Goal: Task Accomplishment & Management: Use online tool/utility

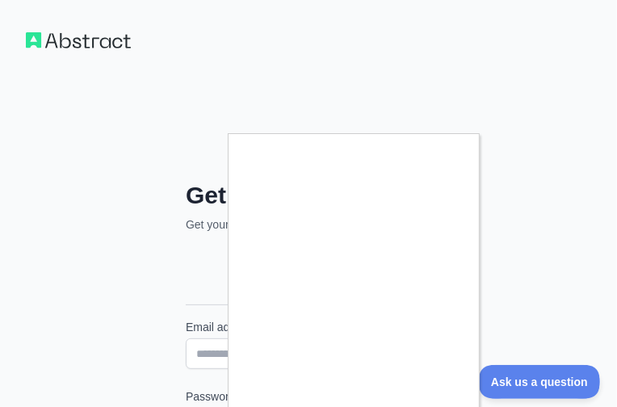
scroll to position [286, 0]
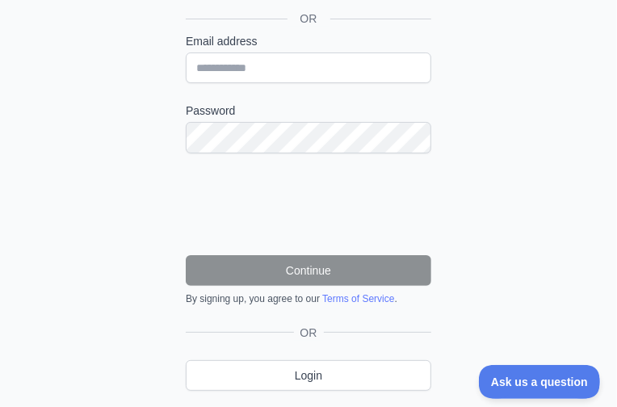
type input "**********"
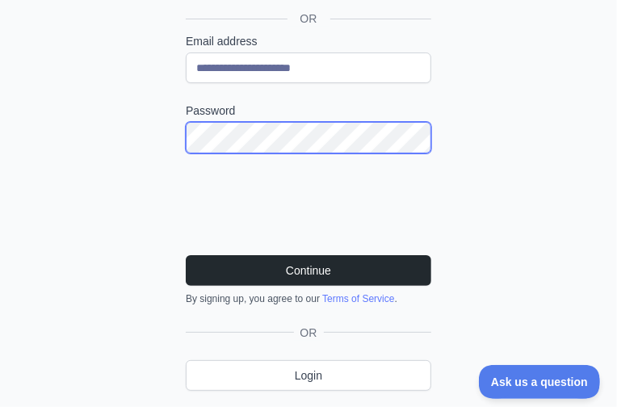
click at [186, 255] on button "Continue" at bounding box center [308, 270] width 245 height 31
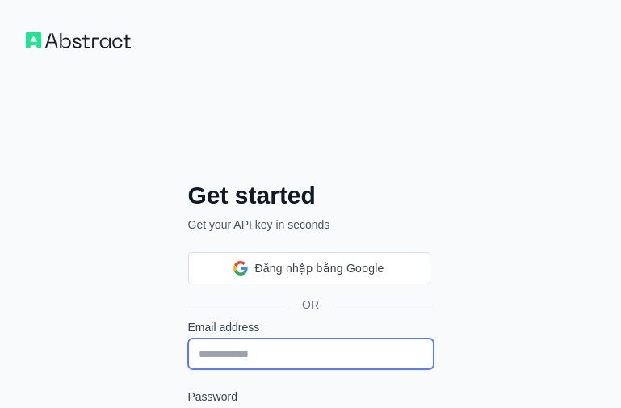
click at [306, 357] on input "Email address" at bounding box center [310, 353] width 245 height 31
paste input "**********"
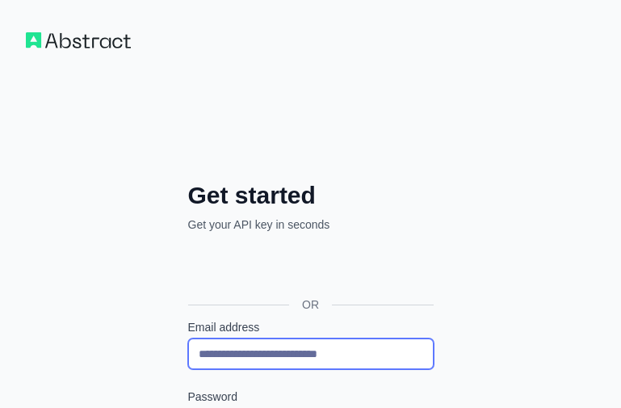
scroll to position [242, 0]
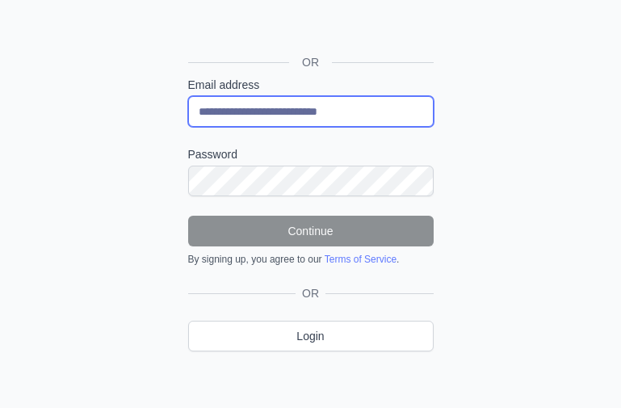
type input "**********"
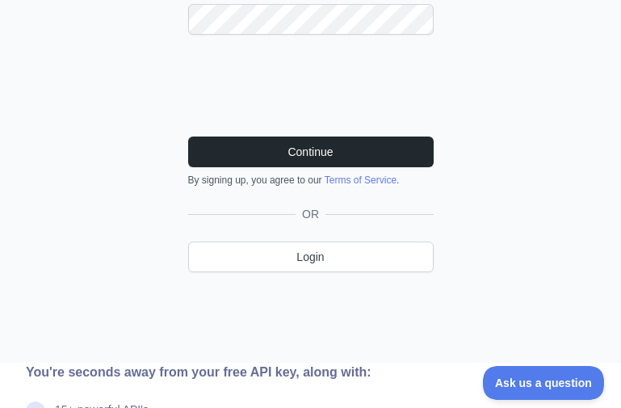
scroll to position [0, 0]
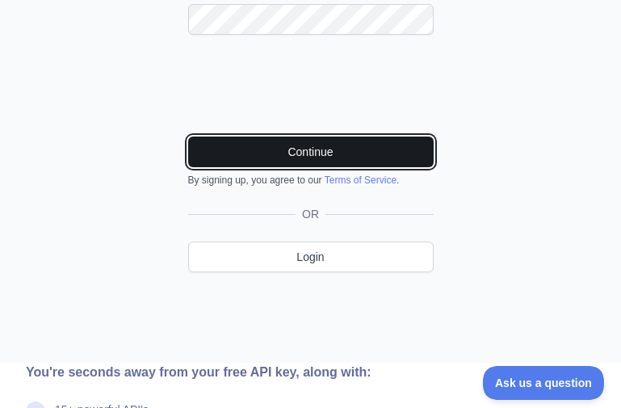
drag, startPoint x: 326, startPoint y: 146, endPoint x: 341, endPoint y: 145, distance: 14.5
click at [326, 146] on button "Continue" at bounding box center [310, 151] width 245 height 31
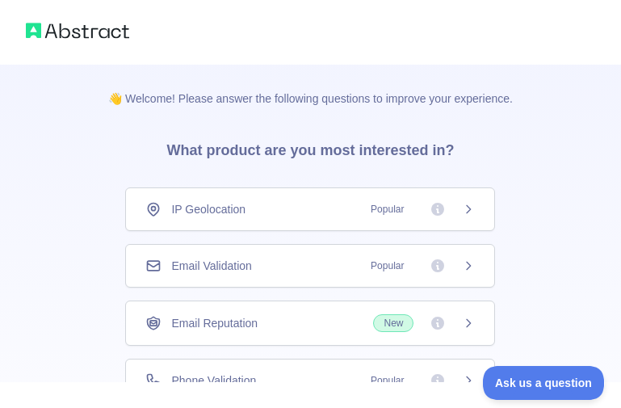
click at [309, 270] on div "Email Validation Popular" at bounding box center [309, 265] width 329 height 16
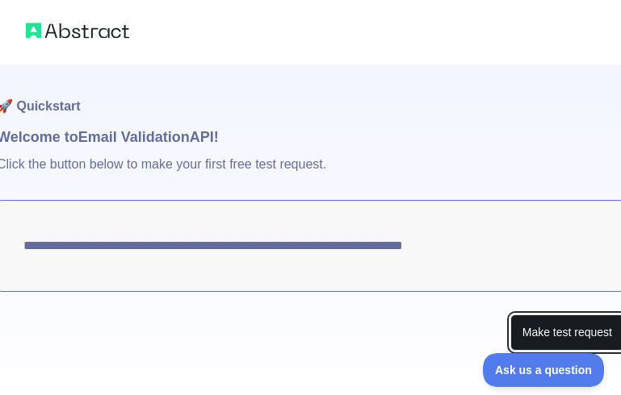
click at [585, 333] on button "Make test request" at bounding box center [567, 333] width 114 height 36
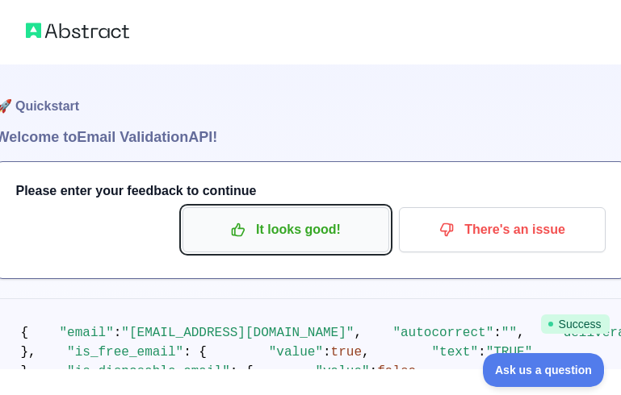
drag, startPoint x: 302, startPoint y: 223, endPoint x: 349, endPoint y: 220, distance: 46.9
click at [302, 223] on p "It looks good!" at bounding box center [286, 229] width 182 height 27
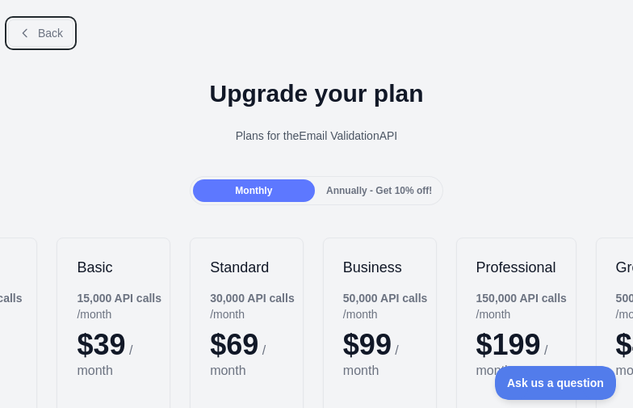
click at [33, 33] on button "Back" at bounding box center [40, 32] width 65 height 27
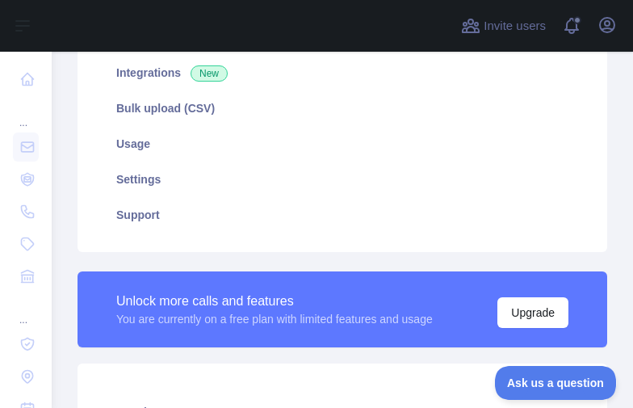
scroll to position [484, 0]
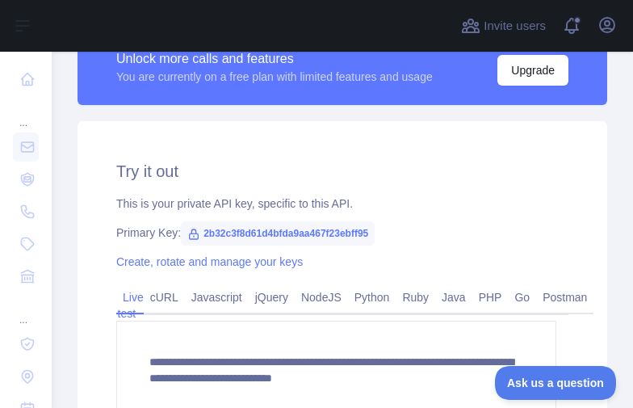
click at [287, 243] on span "2b32c3f8d61d4bfda9aa467f23ebff95" at bounding box center [278, 233] width 194 height 24
click at [285, 232] on span "2b32c3f8d61d4bfda9aa467f23ebff95" at bounding box center [278, 233] width 194 height 24
copy span "2b32c3f8d61d4bfda9aa467f23ebff95"
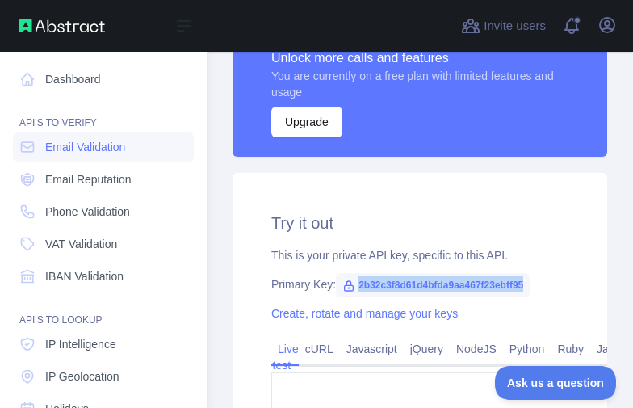
scroll to position [483, 0]
